Goal: Check status: Check status

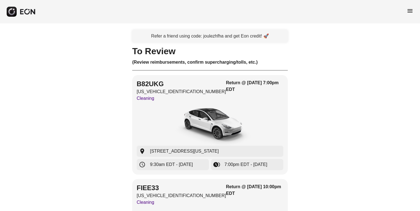
click at [410, 11] on span "menu" at bounding box center [410, 11] width 7 height 7
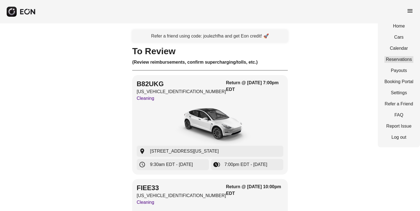
click at [396, 59] on link "Reservations" at bounding box center [399, 59] width 29 height 7
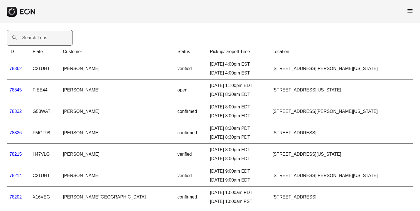
click at [37, 39] on label "Search Trips" at bounding box center [34, 37] width 25 height 7
click at [37, 39] on Trips "Search Trips" at bounding box center [40, 38] width 66 height 16
type Trips "*****"
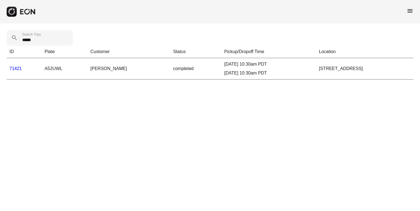
click at [16, 68] on link "71421" at bounding box center [15, 68] width 13 height 5
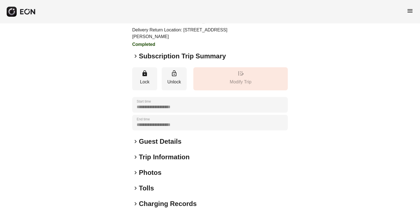
scroll to position [88, 0]
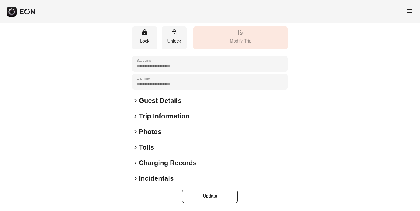
click at [135, 179] on span "keyboard_arrow_right" at bounding box center [135, 178] width 7 height 7
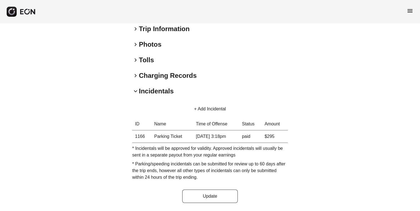
scroll to position [176, 0]
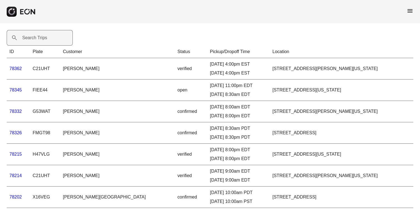
click at [33, 39] on label "Search Trips" at bounding box center [34, 37] width 25 height 7
click at [33, 39] on Trips "Search Trips" at bounding box center [40, 38] width 66 height 16
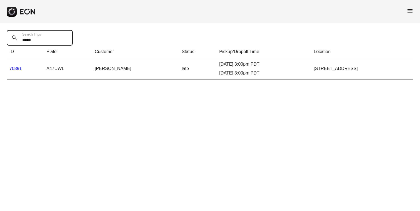
type Trips "*****"
click at [21, 69] on link "70391" at bounding box center [15, 68] width 13 height 5
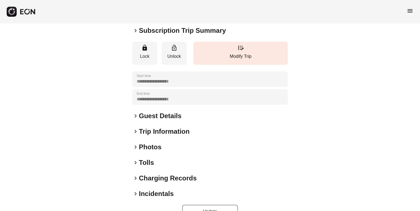
scroll to position [66, 0]
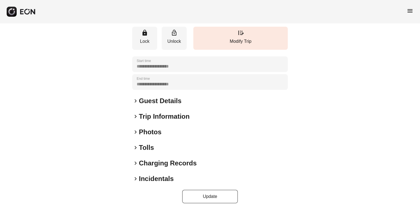
click at [135, 179] on span "keyboard_arrow_right" at bounding box center [135, 178] width 7 height 7
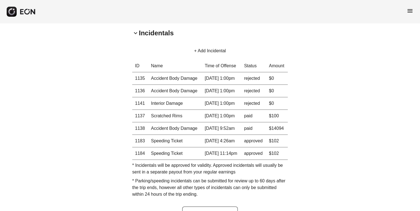
scroll to position [222, 0]
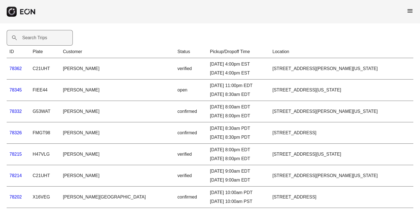
click at [31, 38] on label "Search Trips" at bounding box center [34, 37] width 25 height 7
click at [31, 38] on Trips "Search Trips" at bounding box center [40, 38] width 66 height 16
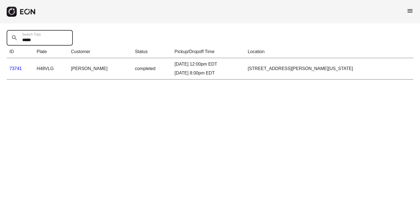
type Trips "*****"
click at [15, 67] on link "73741" at bounding box center [15, 68] width 13 height 5
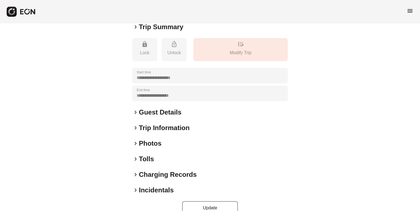
scroll to position [103, 0]
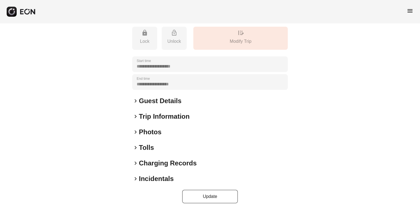
click at [135, 179] on span "keyboard_arrow_right" at bounding box center [135, 178] width 7 height 7
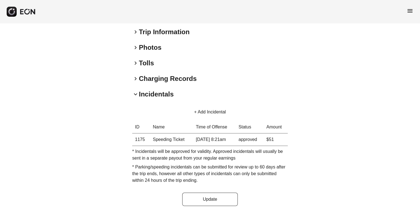
scroll to position [190, 0]
